Goal: Information Seeking & Learning: Learn about a topic

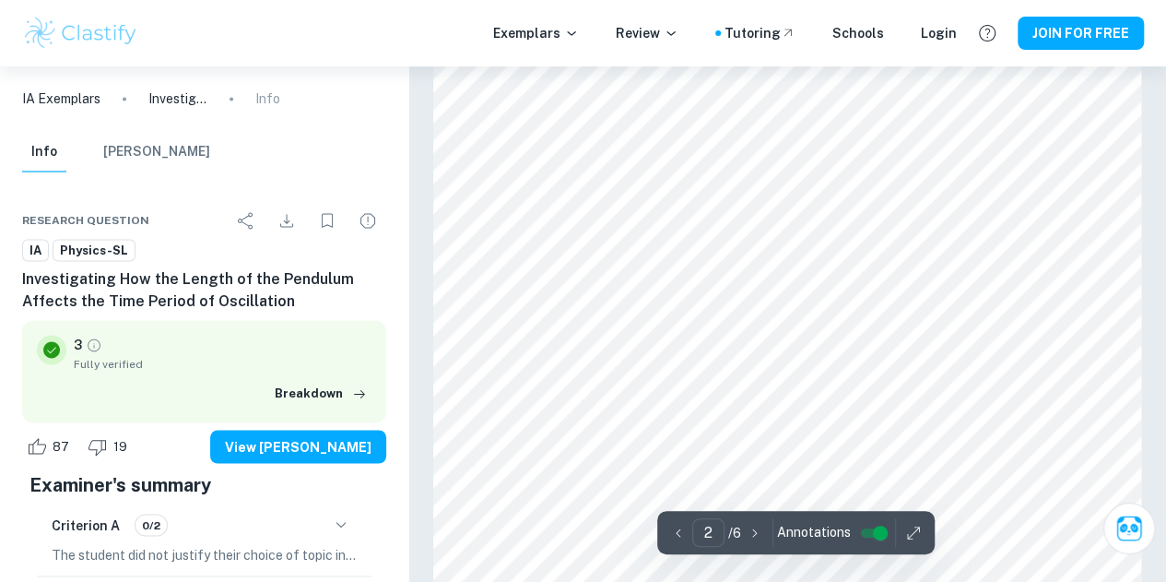
scroll to position [1290, 0]
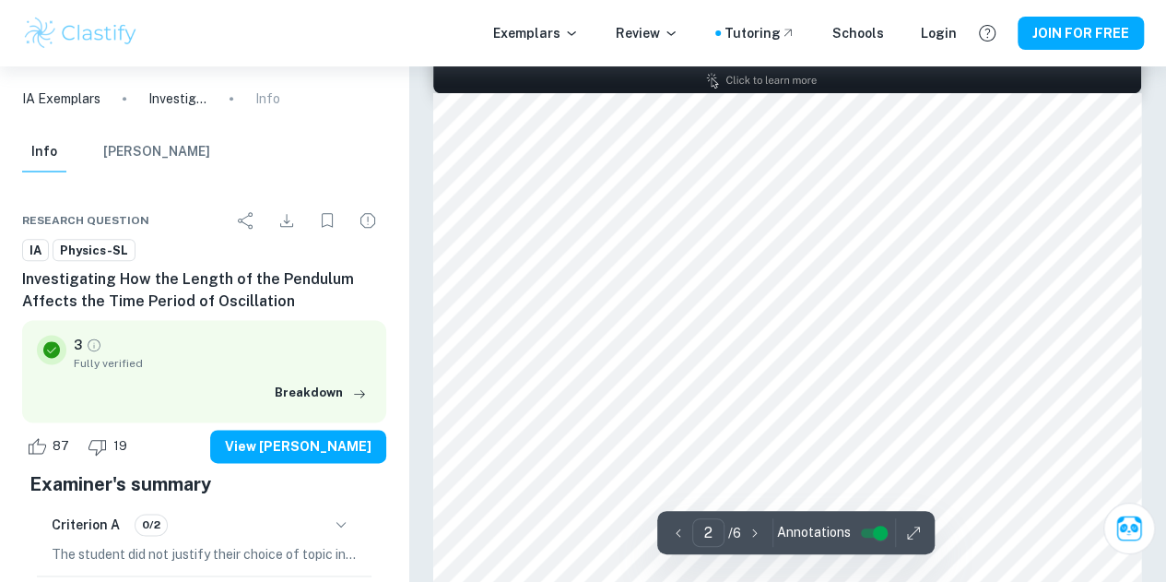
type input "1"
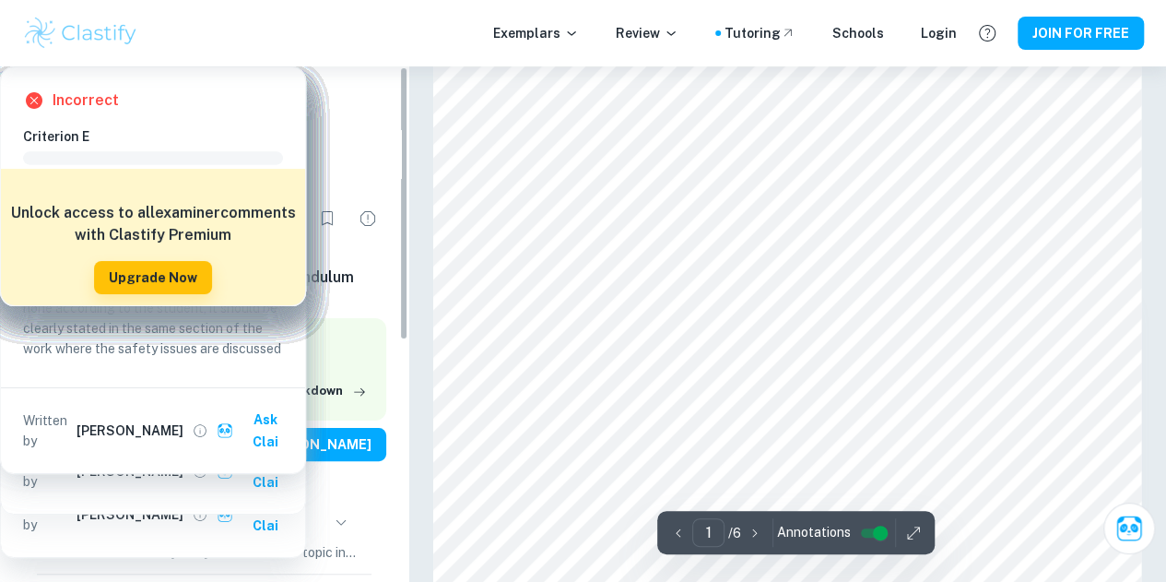
scroll to position [0, 0]
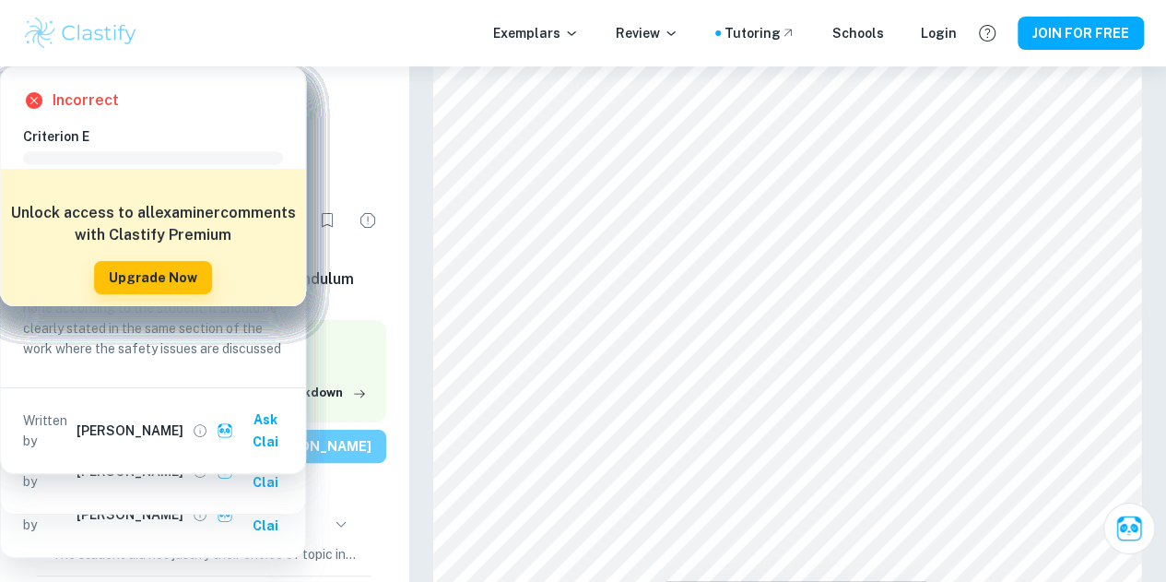
click at [339, 454] on button "View [PERSON_NAME]" at bounding box center [298, 445] width 176 height 33
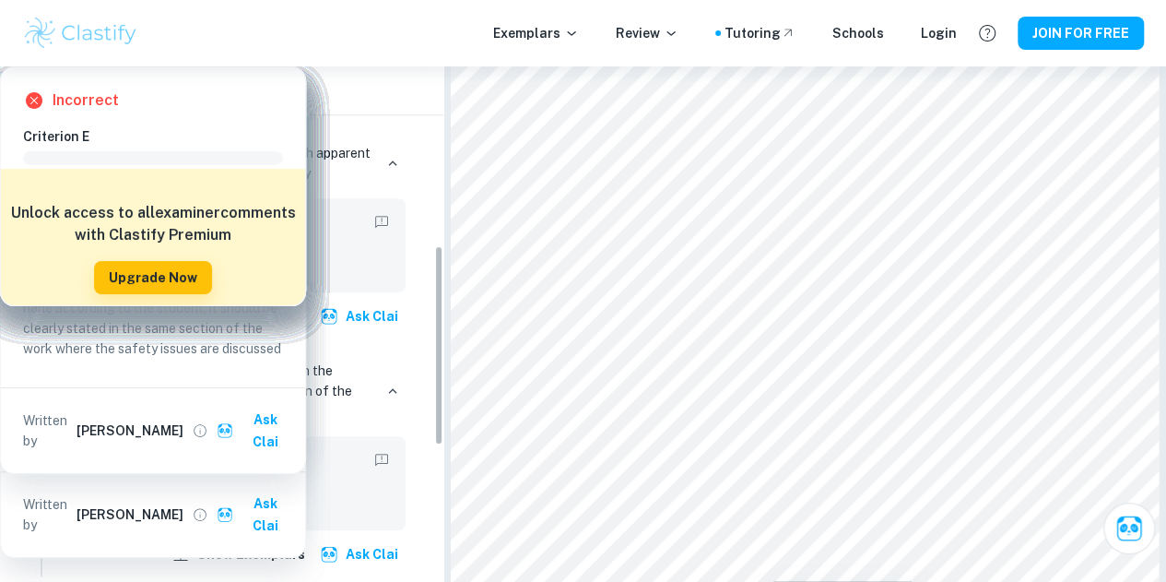
scroll to position [461, 0]
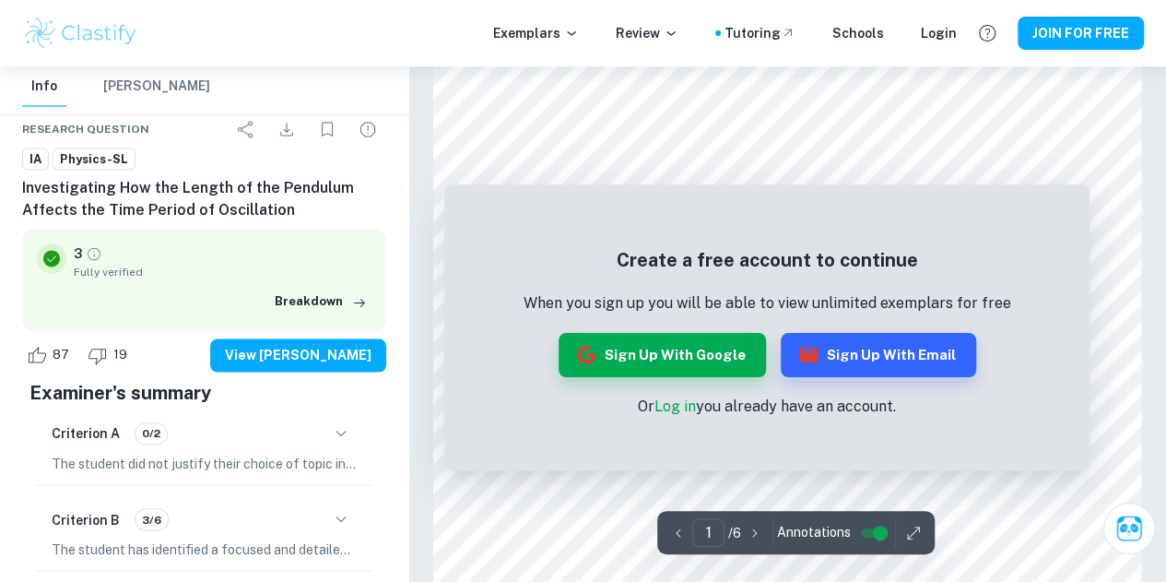
scroll to position [1469, 0]
